Goal: Information Seeking & Learning: Understand process/instructions

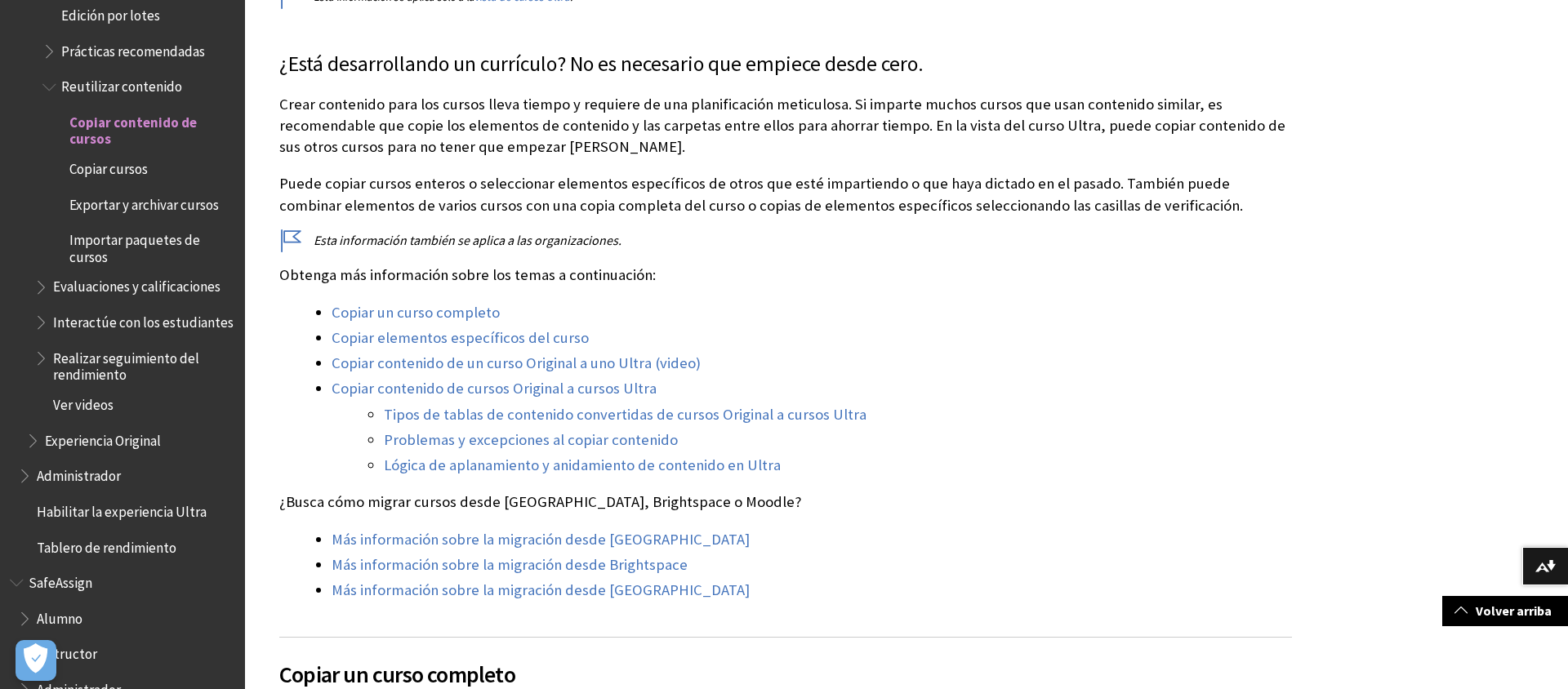
scroll to position [304, 0]
click at [583, 367] on link "Copiar contenido de un curso Original a uno Ultra (video)" at bounding box center [516, 361] width 369 height 20
click at [594, 360] on link "Copiar contenido de un curso Original a uno Ultra (video)" at bounding box center [516, 361] width 369 height 20
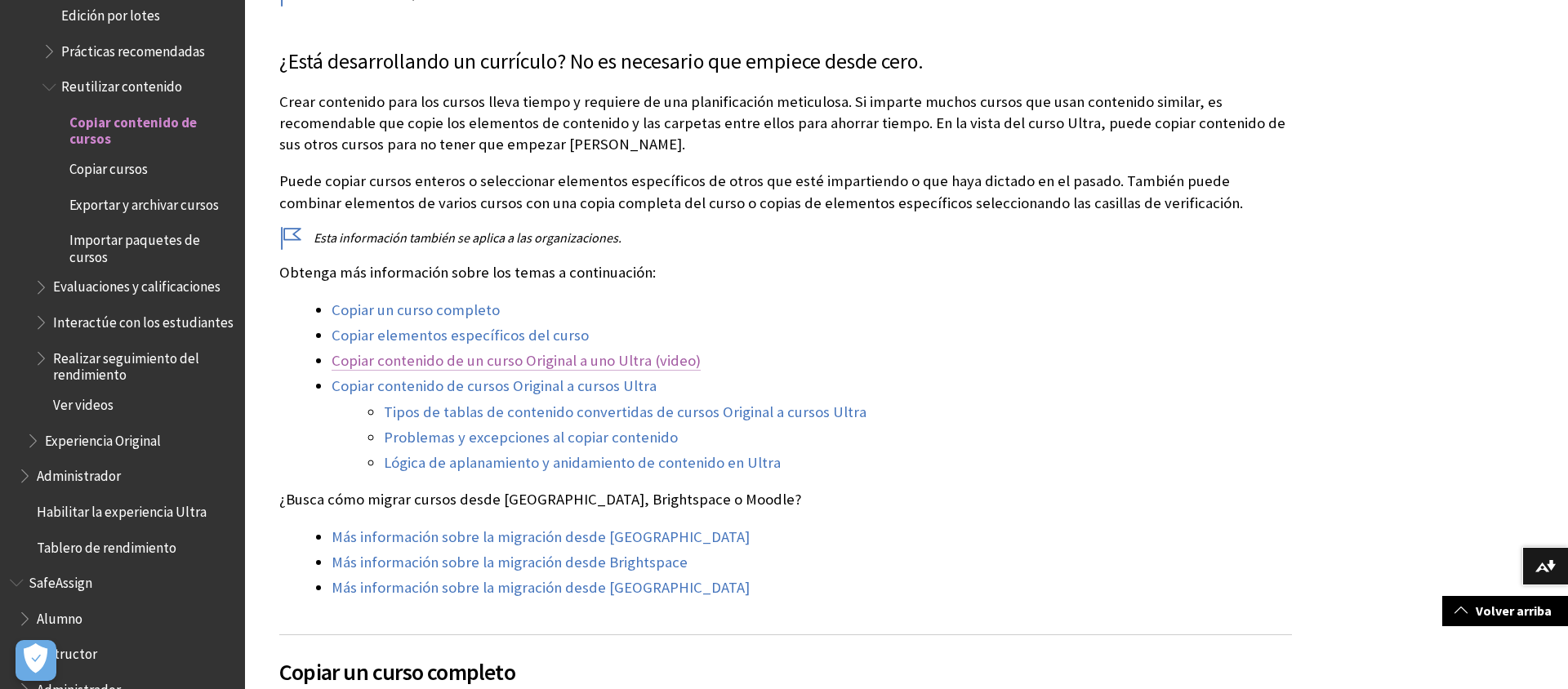
click at [594, 360] on link "Copiar contenido de un curso Original a uno Ultra (video)" at bounding box center [516, 361] width 369 height 20
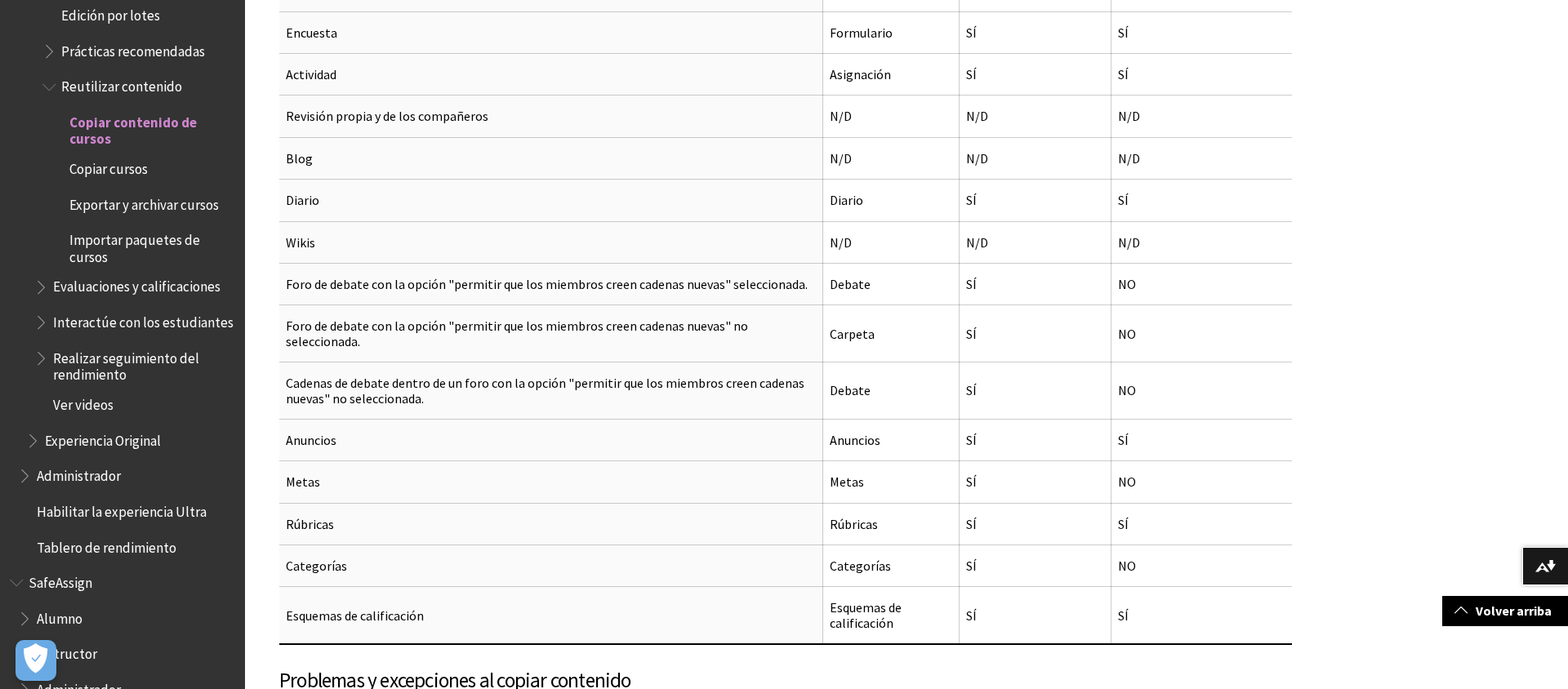
scroll to position [6776, 0]
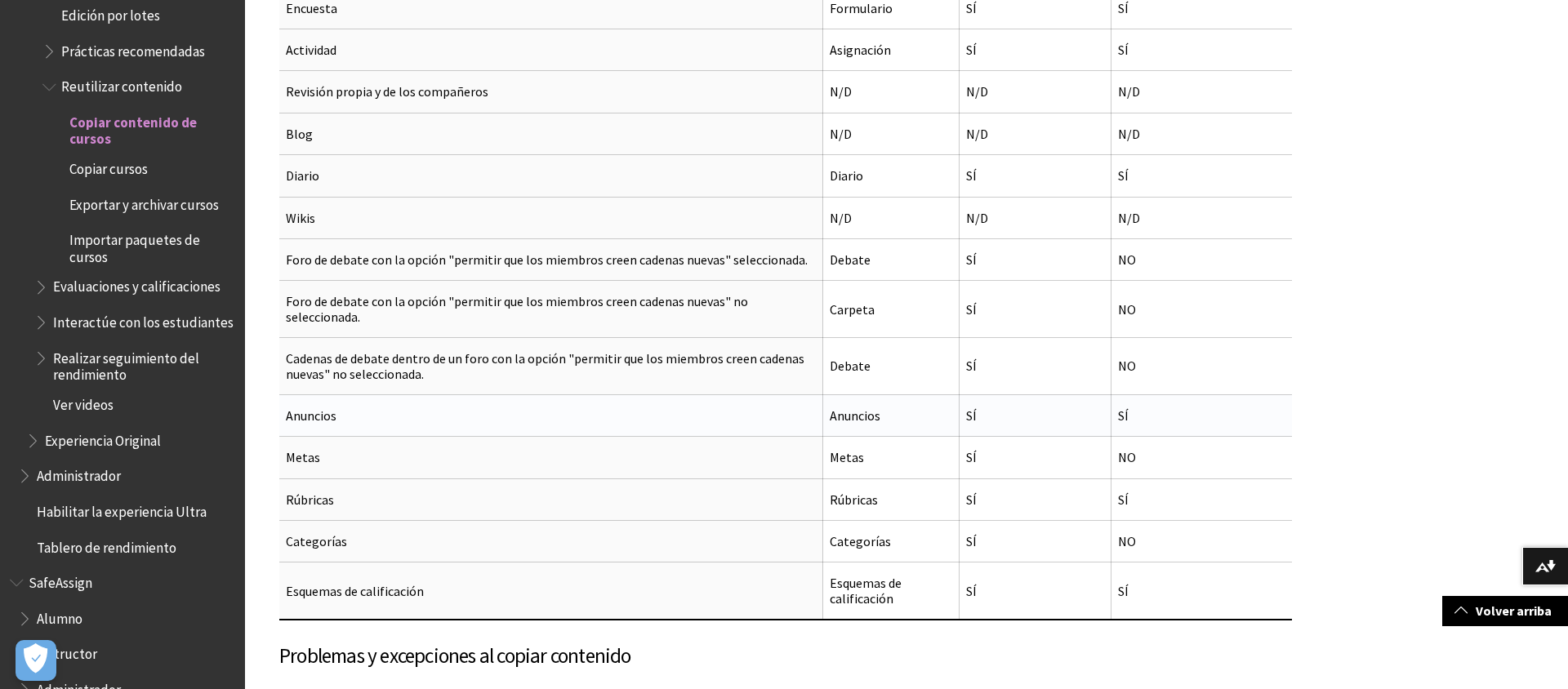
click at [865, 401] on td "Anuncios" at bounding box center [891, 415] width 136 height 41
click at [861, 412] on td "Anuncios" at bounding box center [891, 415] width 136 height 41
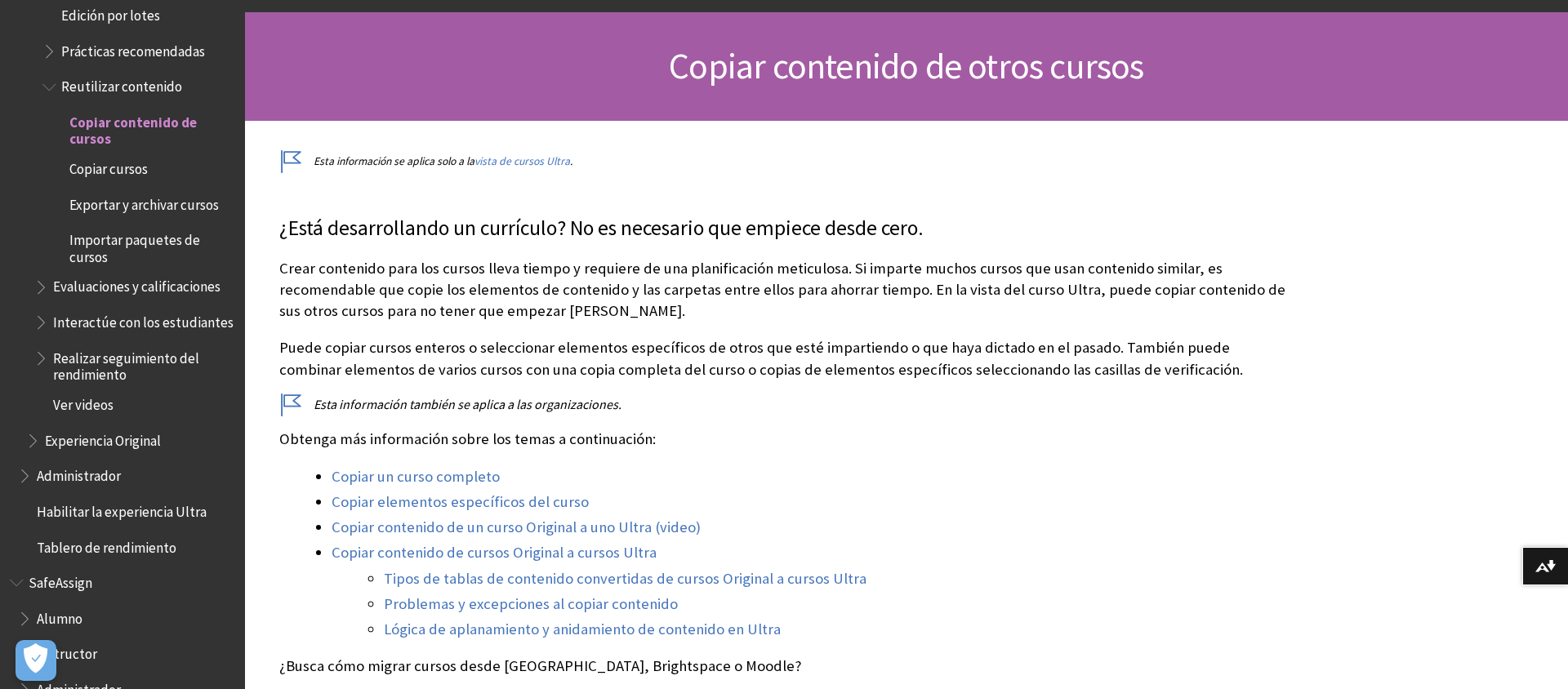
scroll to position [145, 0]
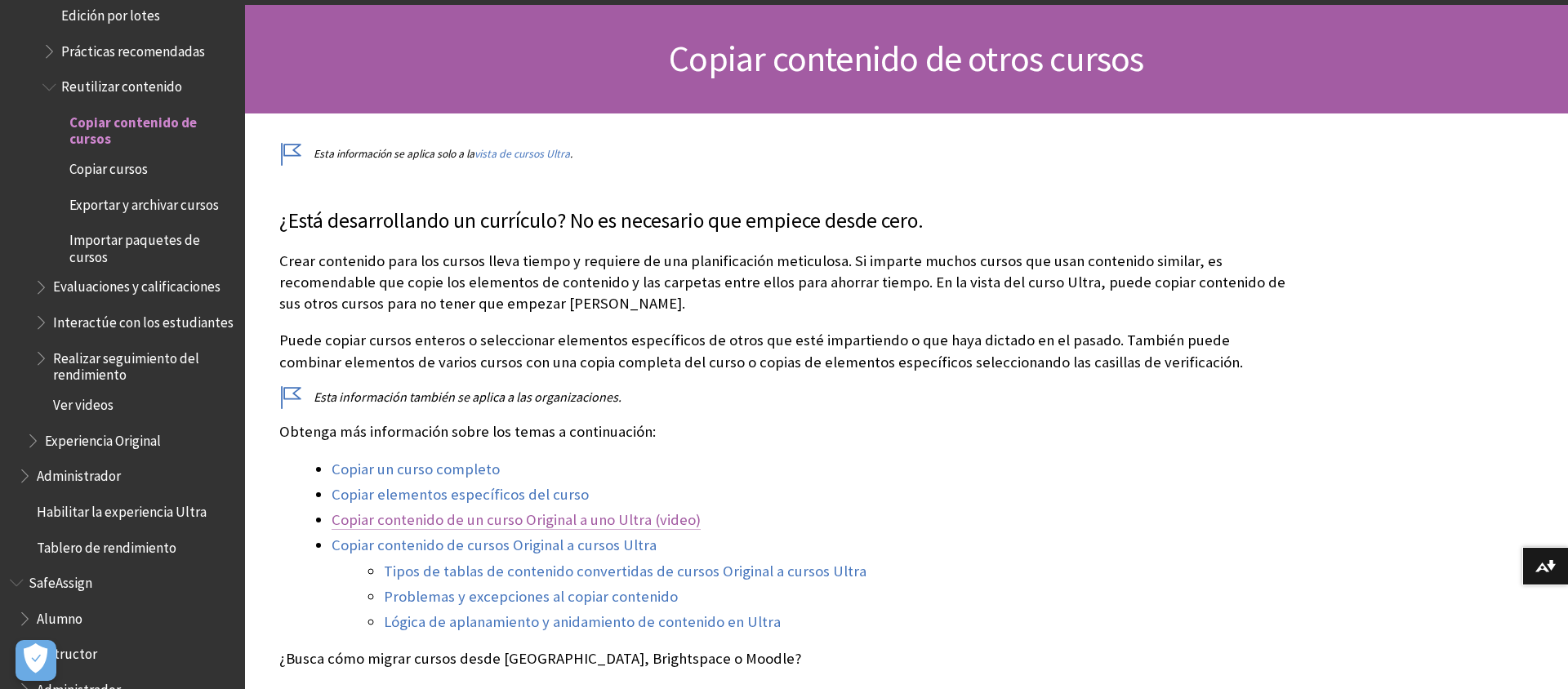
click at [597, 516] on link "Copiar contenido de un curso Original a uno Ultra (video)" at bounding box center [516, 520] width 369 height 20
click at [568, 516] on link "Copiar contenido de un curso Original a uno Ultra (video)" at bounding box center [516, 520] width 369 height 20
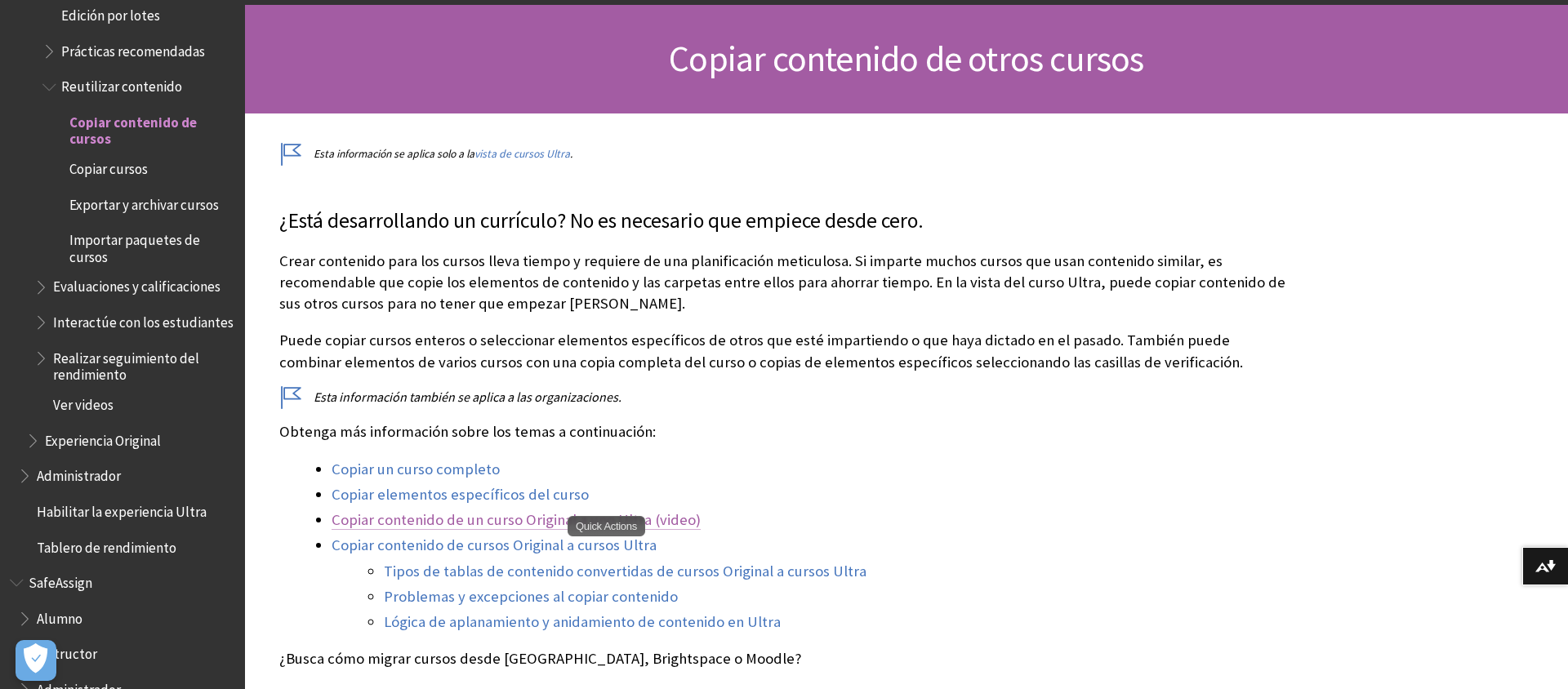
click at [568, 516] on link "Copiar contenido de un curso Original a uno Ultra (video)" at bounding box center [516, 520] width 369 height 20
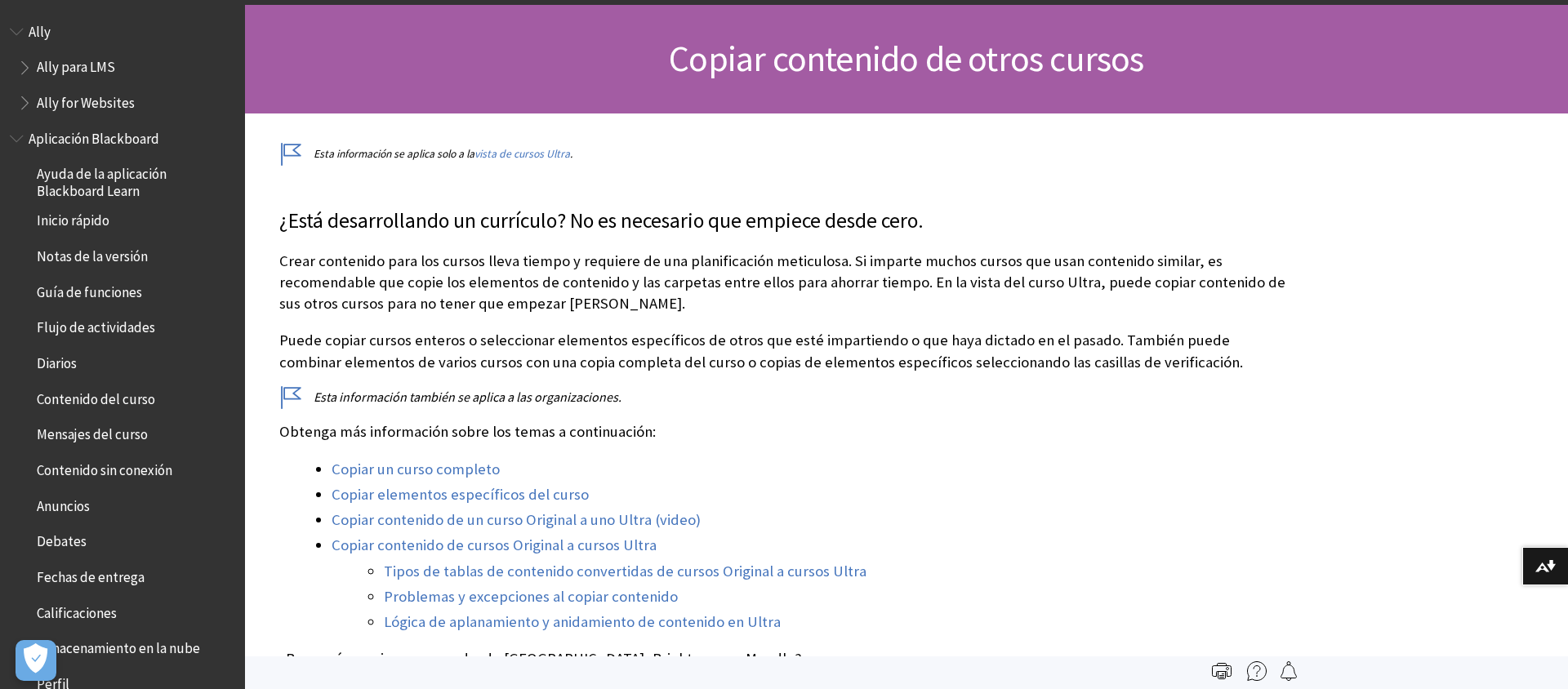
scroll to position [2311, 0]
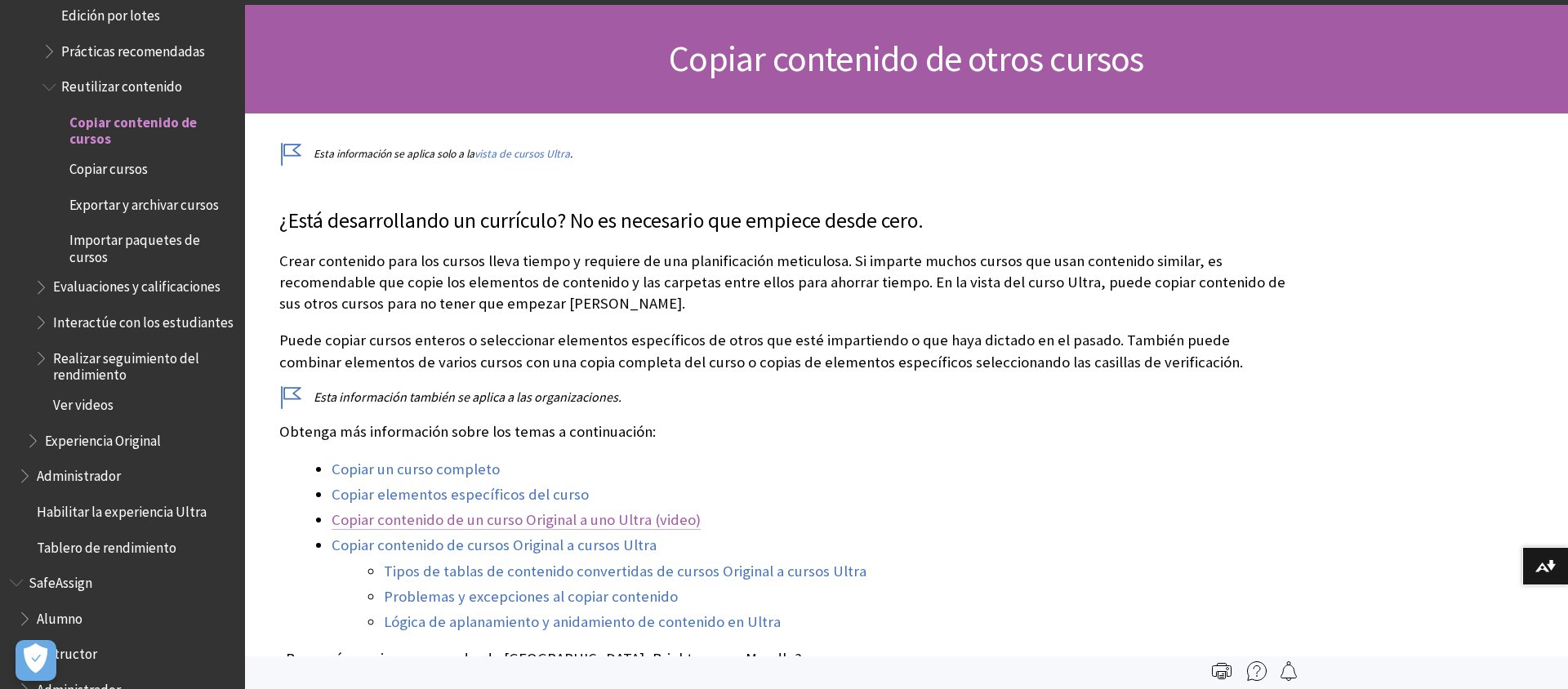
click at [619, 513] on link "Copiar contenido de un curso Original a uno Ultra (video)" at bounding box center [516, 520] width 369 height 20
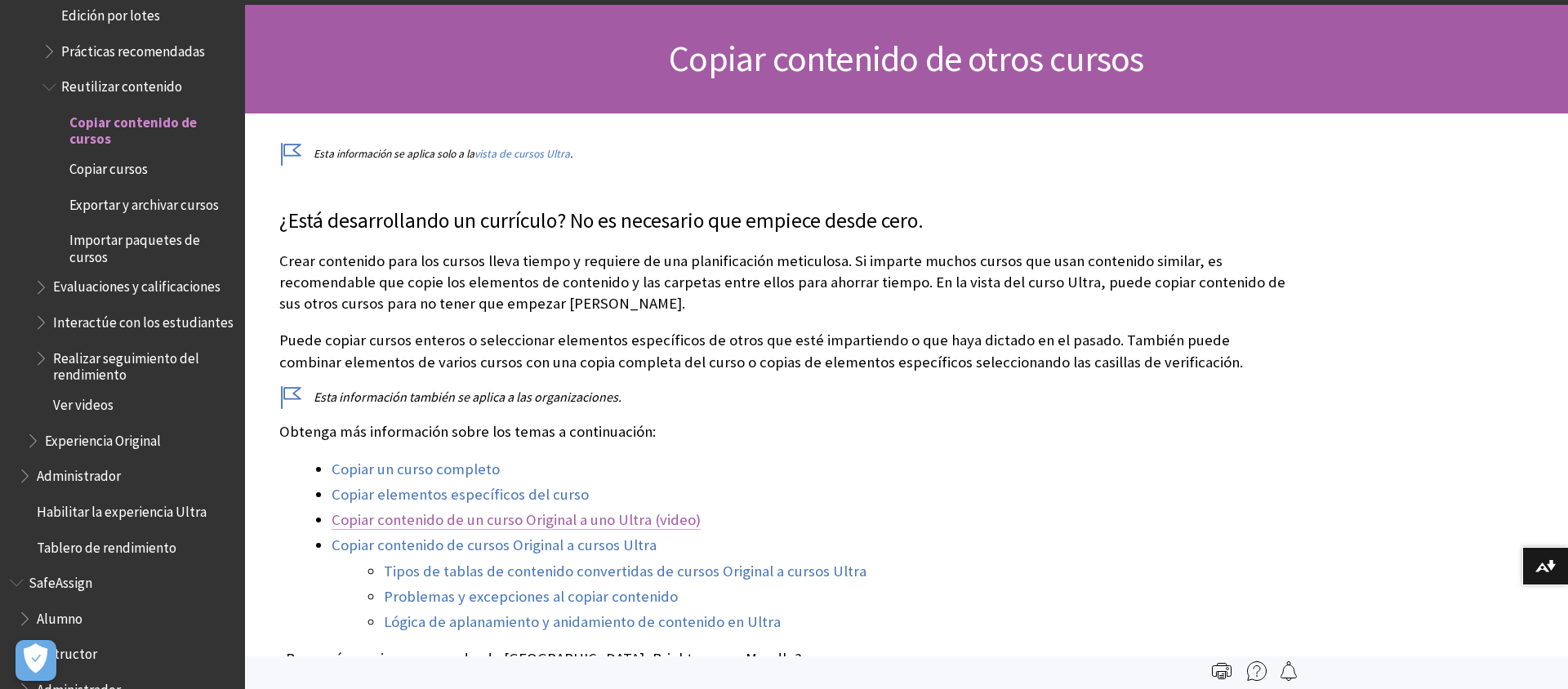
click at [619, 513] on link "Copiar contenido de un curso Original a uno Ultra (video)" at bounding box center [516, 520] width 369 height 20
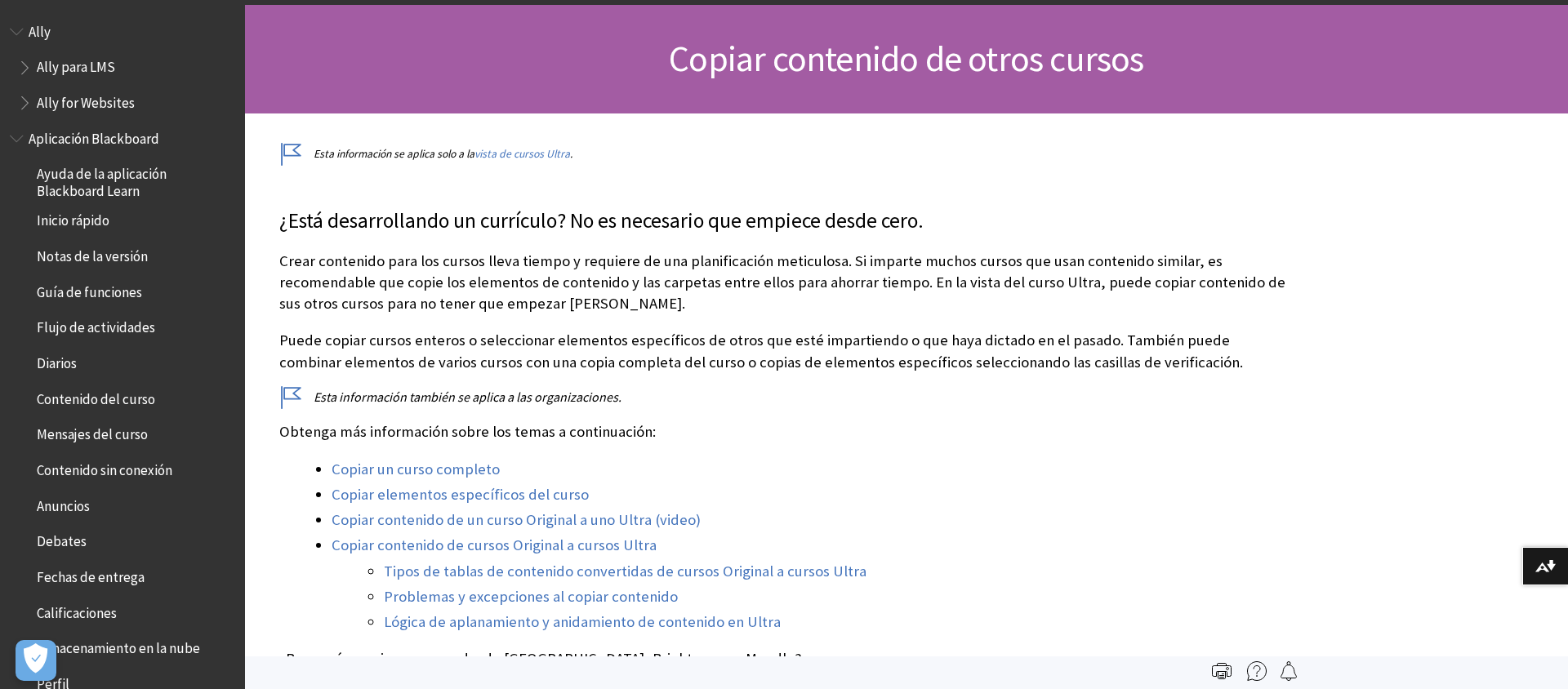
scroll to position [2311, 0]
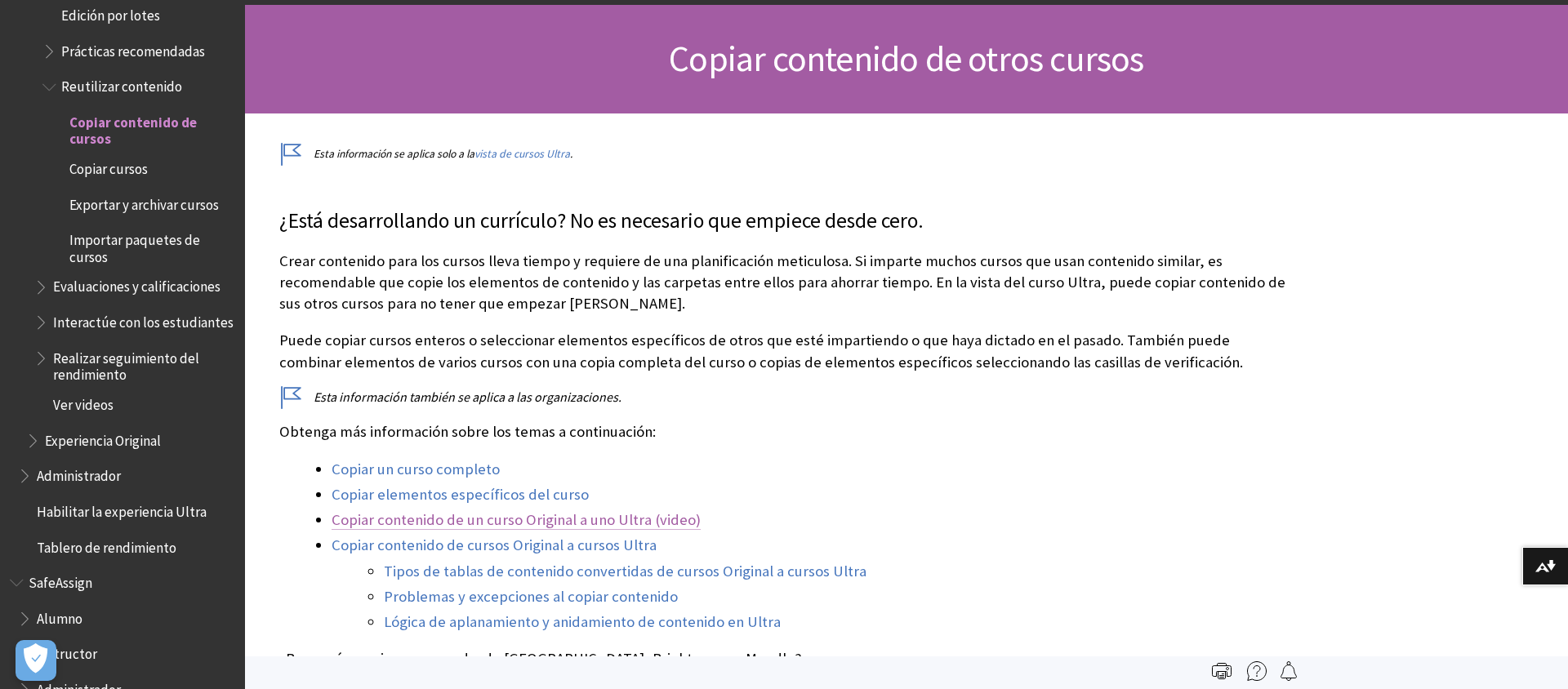
click at [611, 516] on link "Copiar contenido de un curso Original a uno Ultra (video)" at bounding box center [516, 520] width 369 height 20
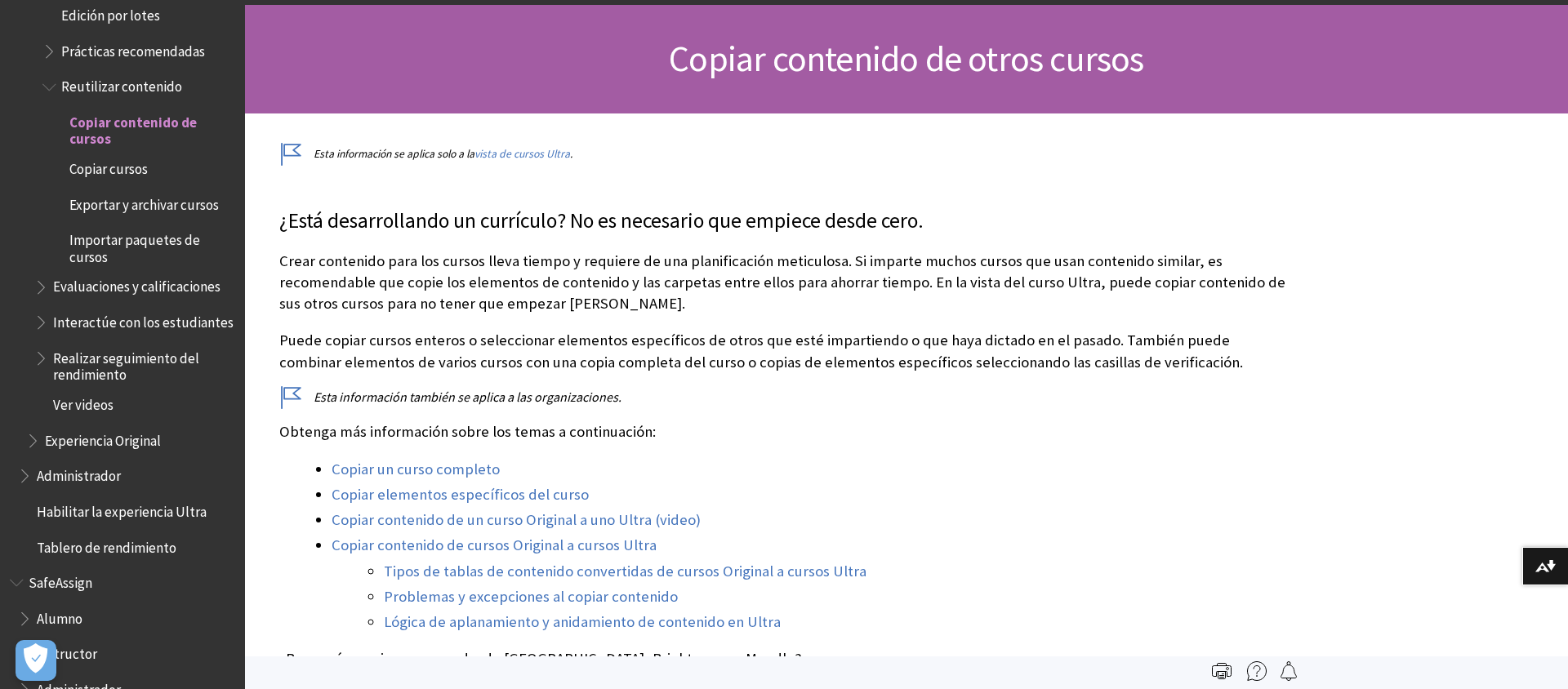
click at [1195, 157] on p "Esta información se aplica solo a la vista de cursos Ultra ." at bounding box center [785, 154] width 1013 height 16
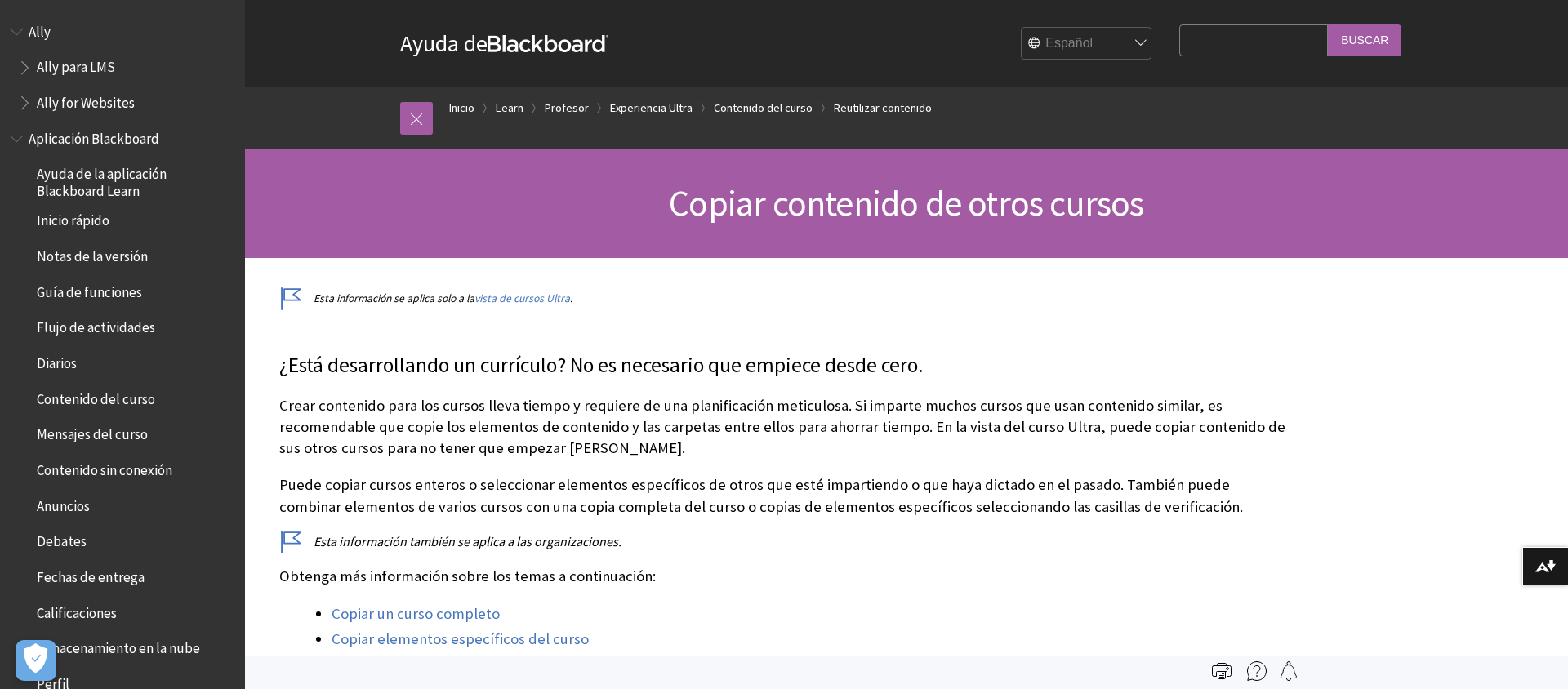
scroll to position [145, 0]
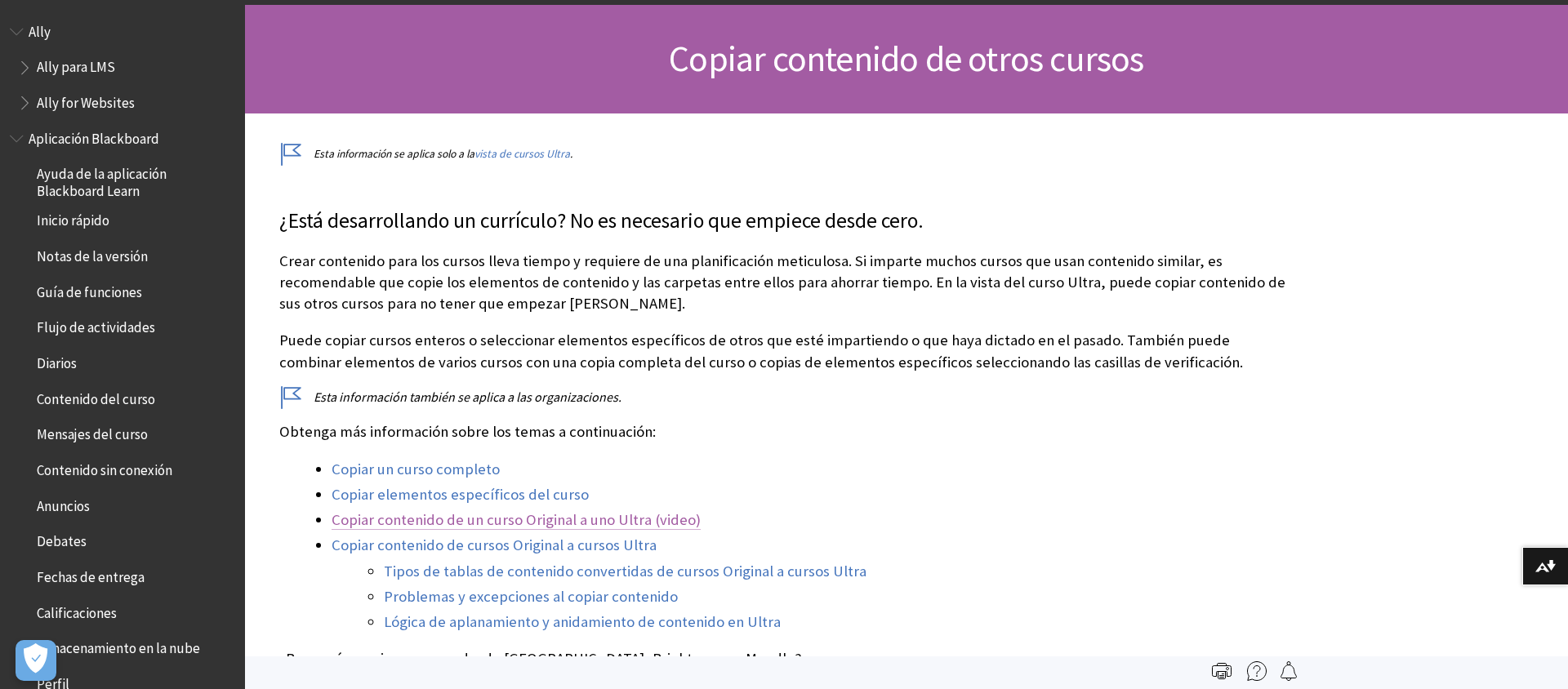
click at [659, 520] on link "Copiar contenido de un curso Original a uno Ultra (video)" at bounding box center [516, 520] width 369 height 20
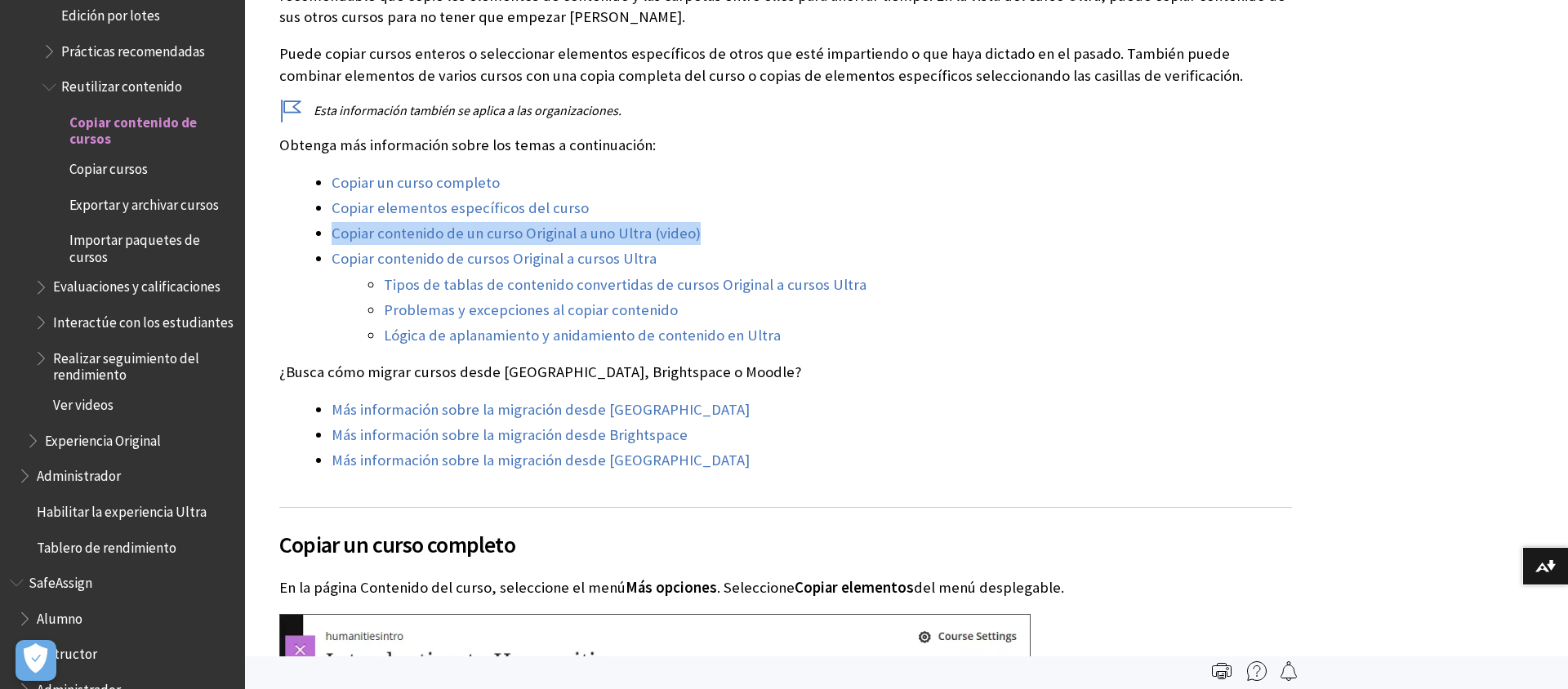
scroll to position [432, 0]
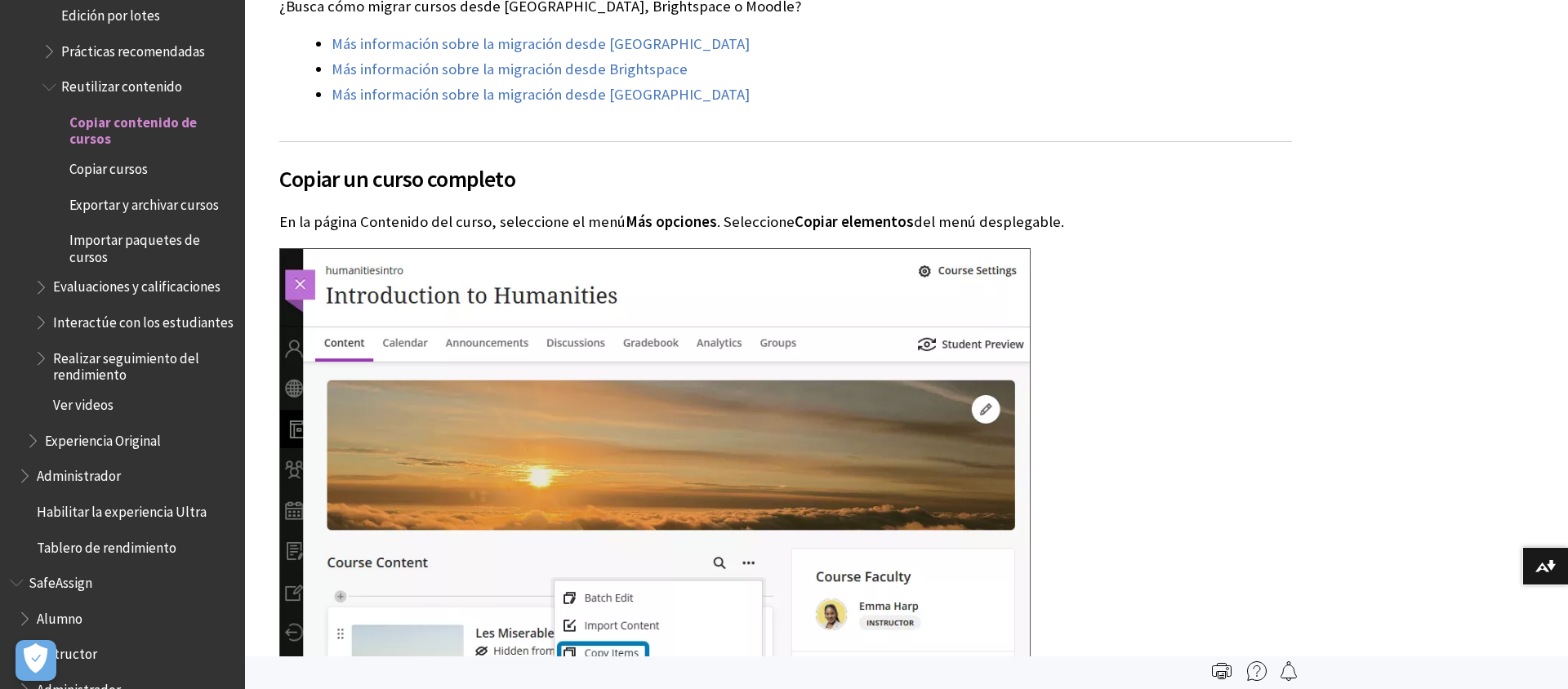
click at [664, 458] on img at bounding box center [655, 512] width 751 height 526
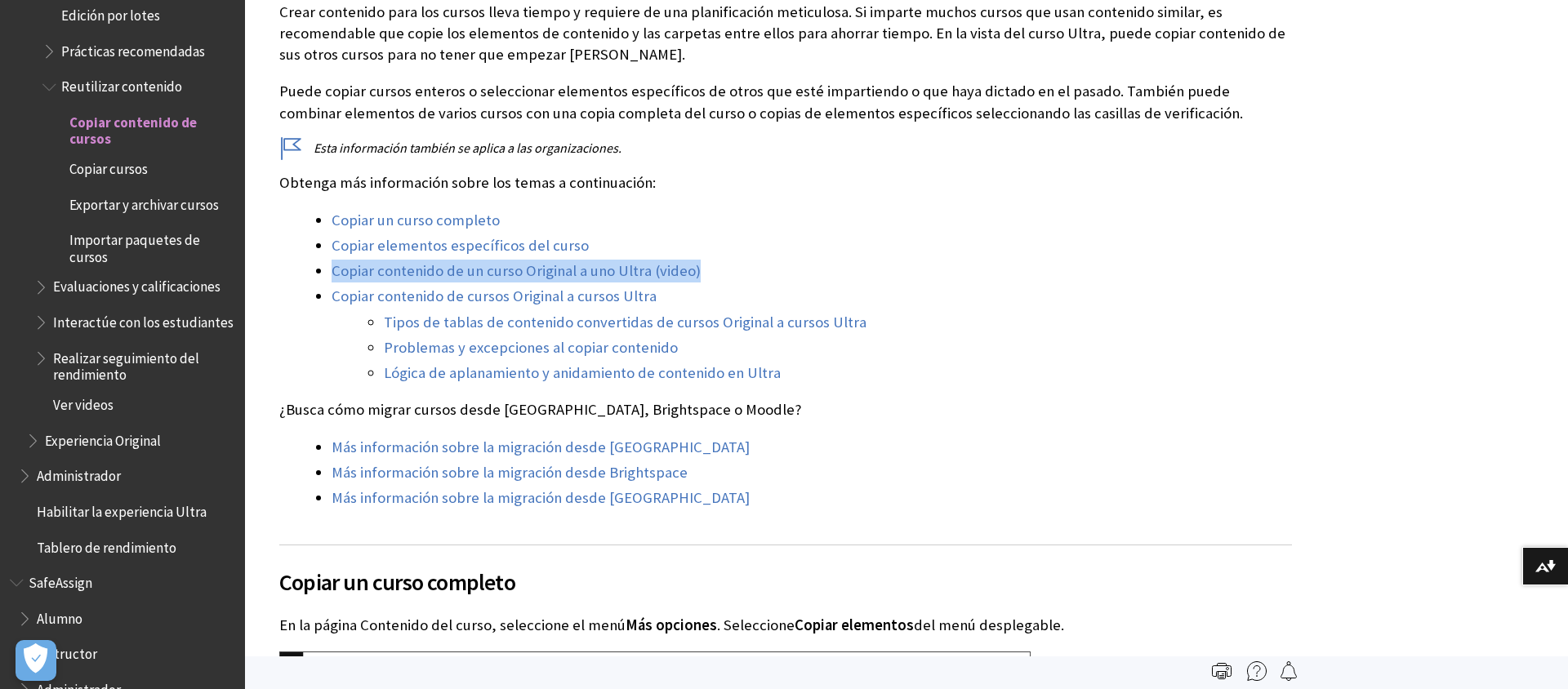
scroll to position [339, 0]
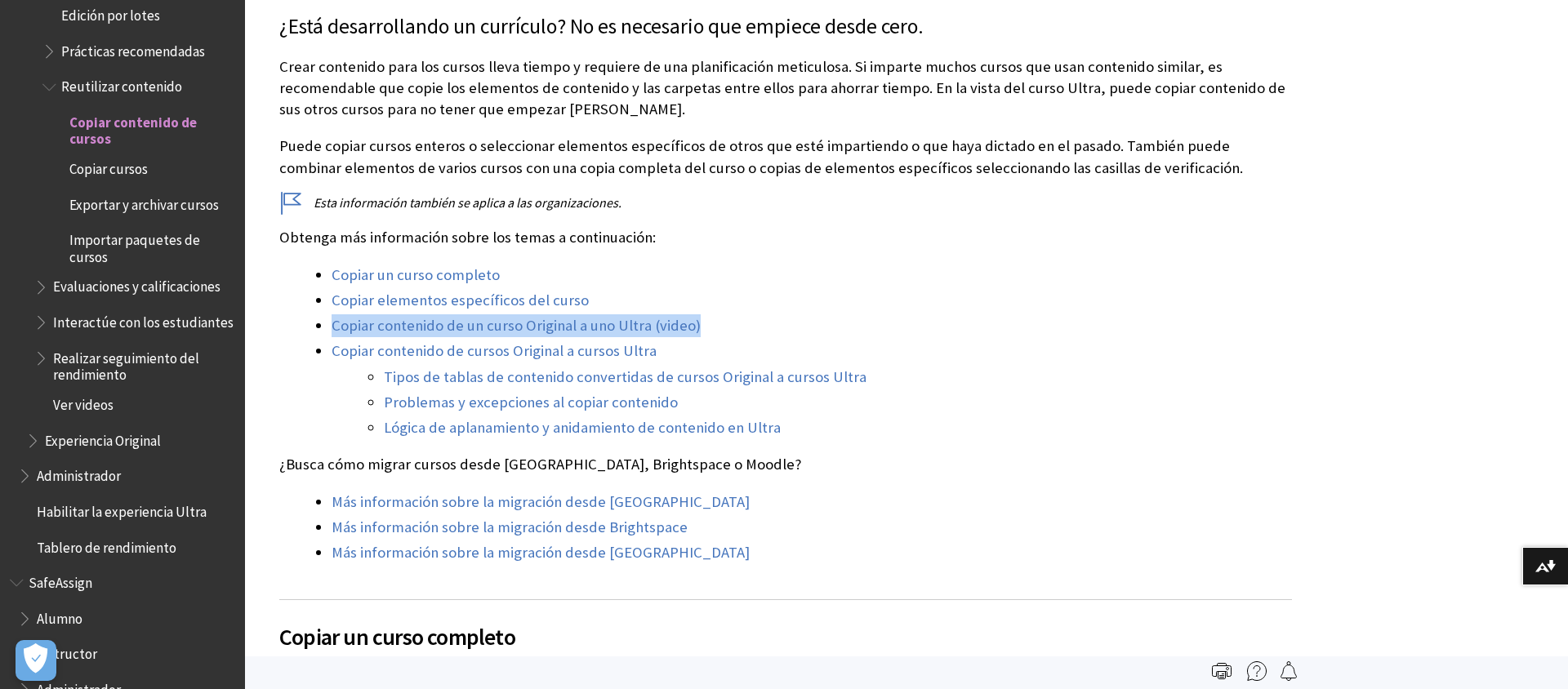
click at [709, 315] on li "Copiar contenido de un curso Original a uno Ultra (video)" at bounding box center [812, 325] width 961 height 23
drag, startPoint x: 705, startPoint y: 327, endPoint x: 331, endPoint y: 325, distance: 374.0
click at [331, 325] on li "Copiar contenido de un curso Original a uno Ultra (video)" at bounding box center [812, 325] width 961 height 23
copy link "Copiar contenido de un curso Original a uno Ultra (video)"
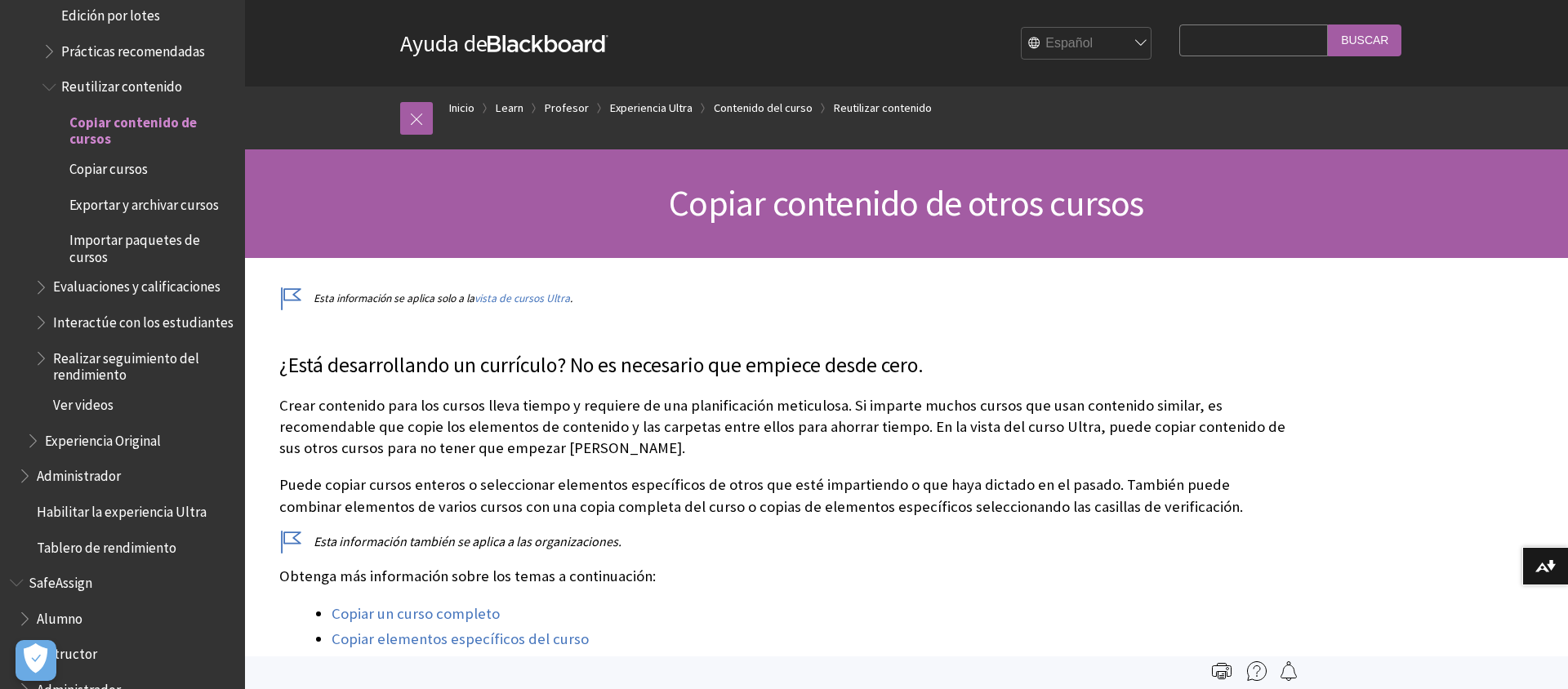
scroll to position [3, 0]
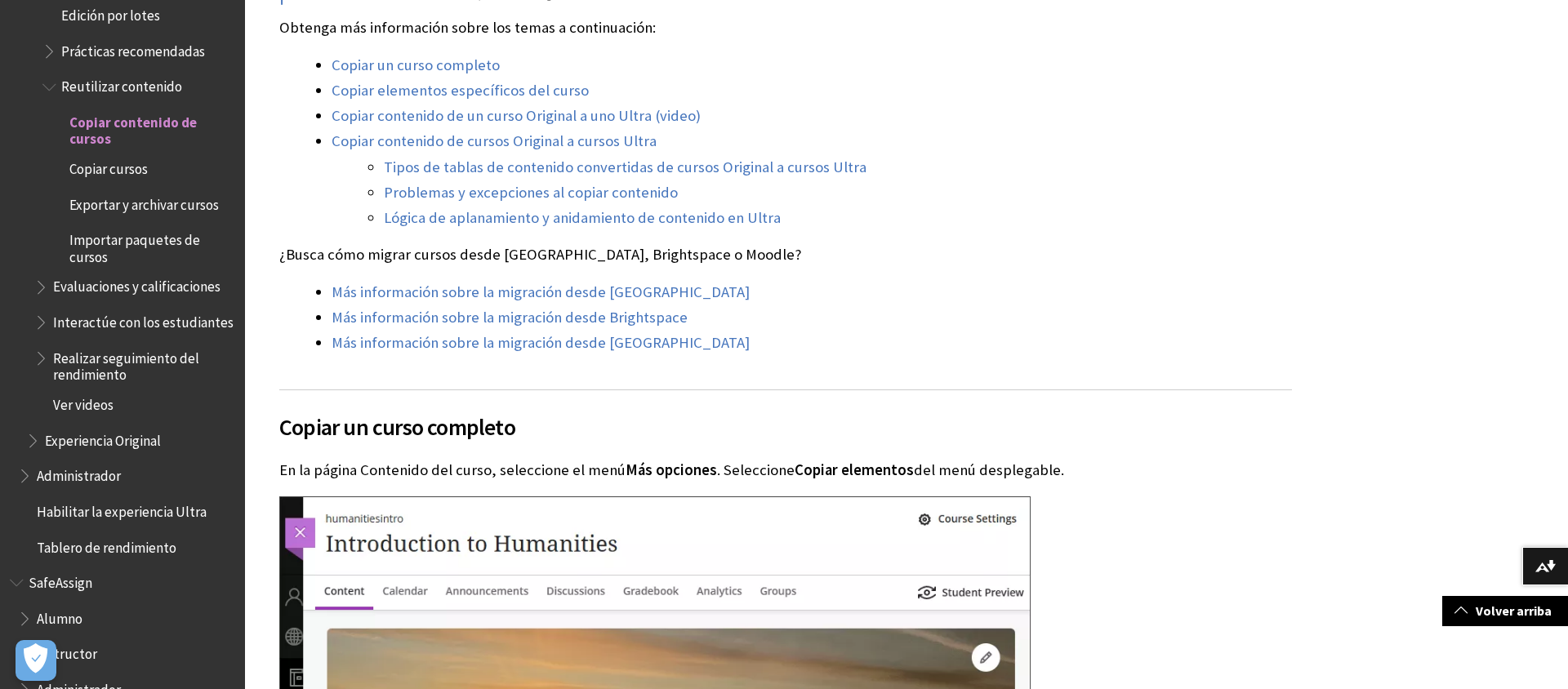
scroll to position [612, 0]
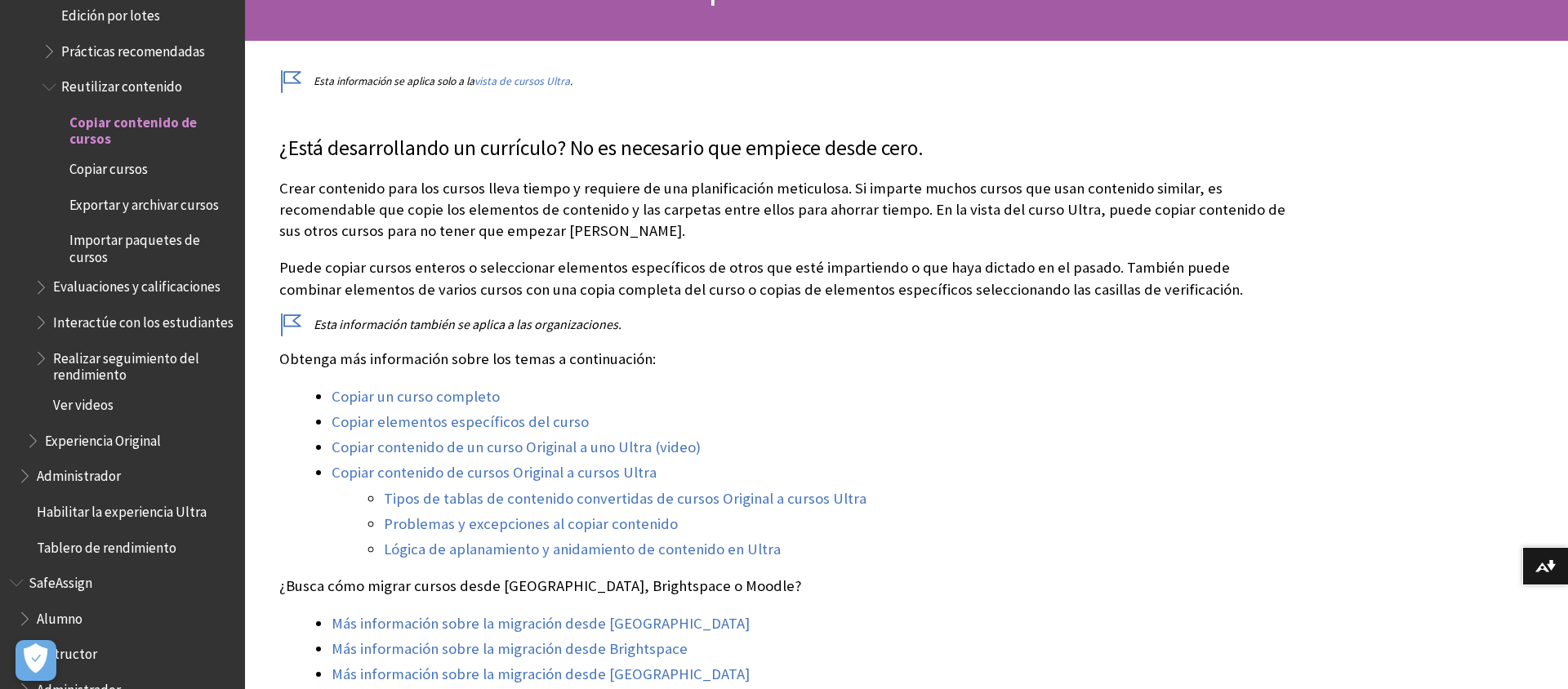
scroll to position [241, 0]
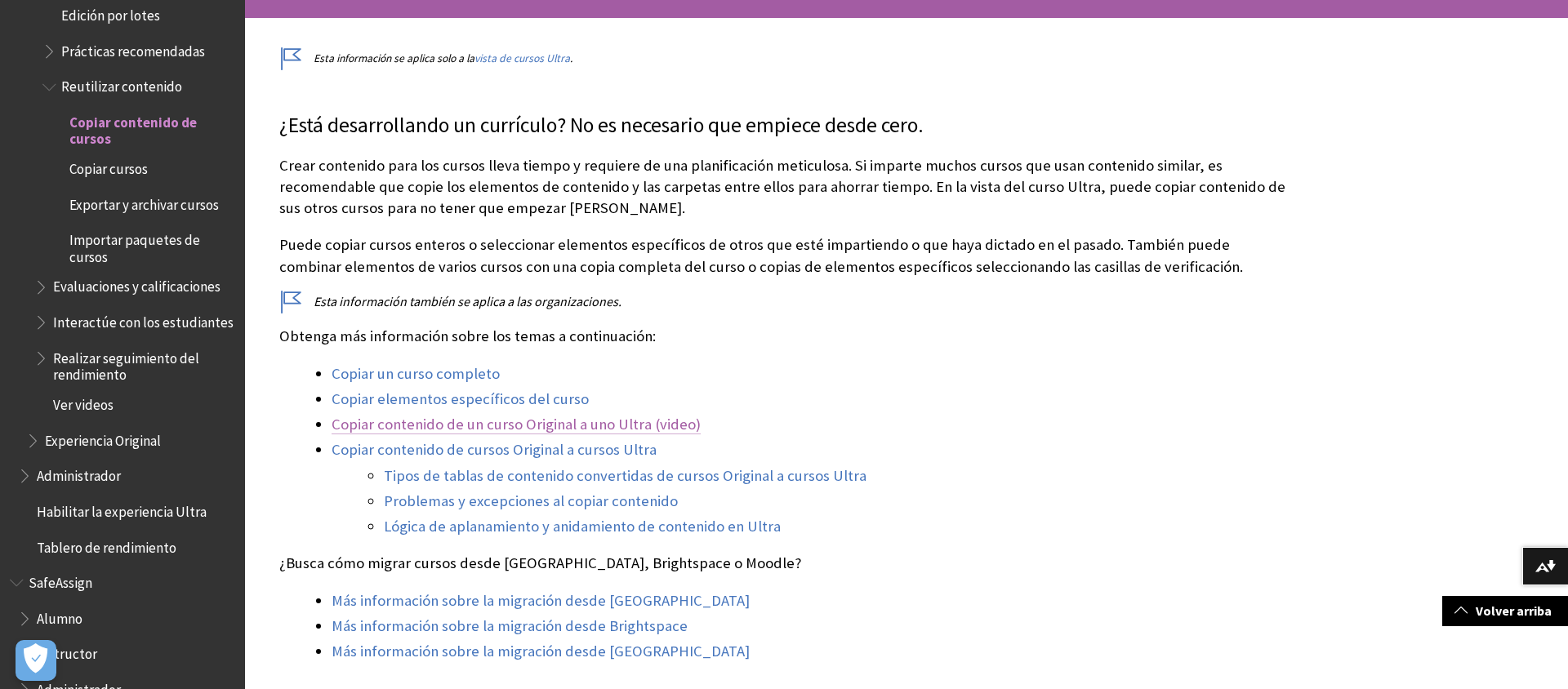
click at [604, 425] on link "Copiar contenido de un curso Original a uno Ultra (video)" at bounding box center [516, 425] width 369 height 20
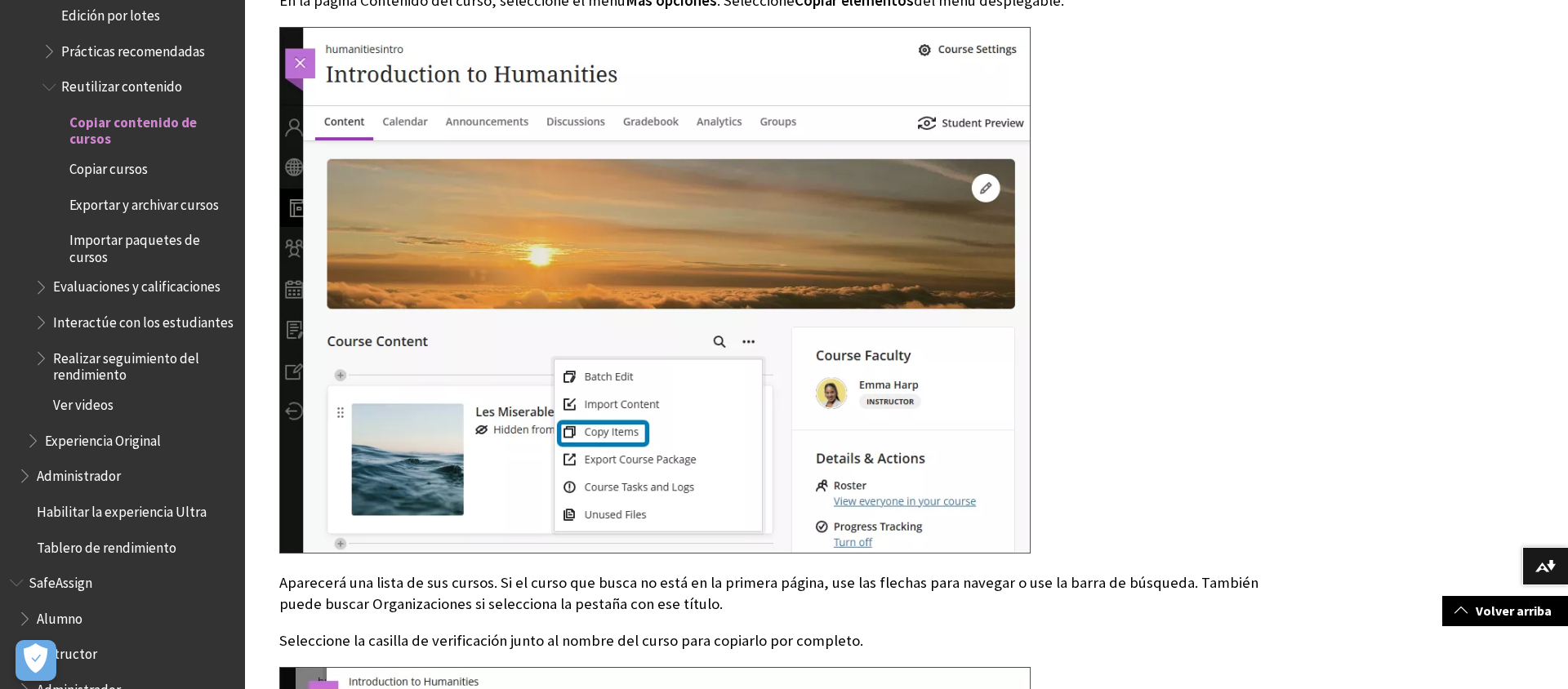
scroll to position [1019, 0]
